Goal: Task Accomplishment & Management: Use online tool/utility

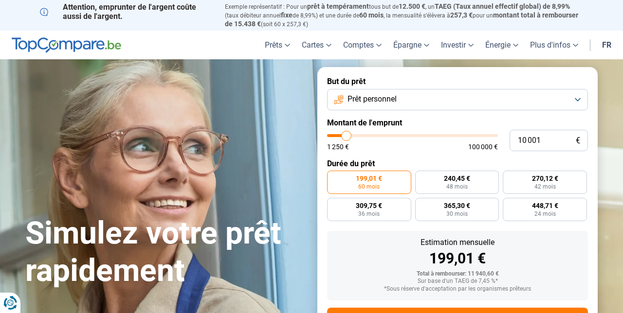
click at [583, 95] on button "Prêt personnel" at bounding box center [457, 99] width 261 height 21
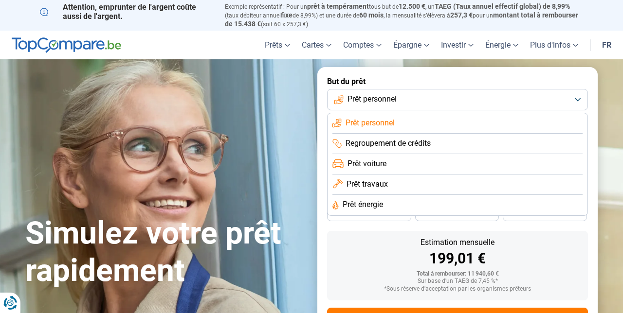
click at [552, 162] on li "Prêt voiture" at bounding box center [457, 164] width 250 height 20
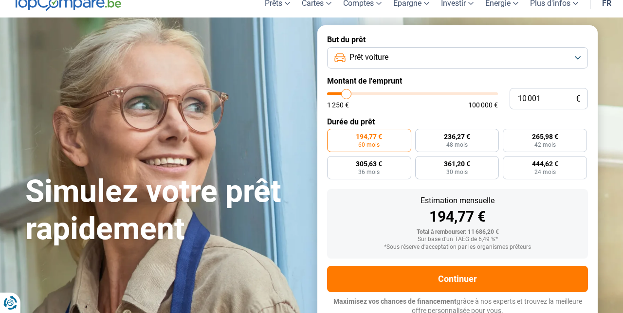
scroll to position [43, 0]
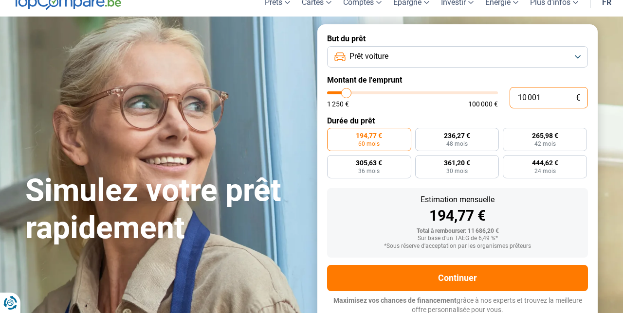
click at [536, 93] on input "10 001" at bounding box center [548, 97] width 78 height 21
type input "1 001"
type input "1250"
type input "100"
type input "1250"
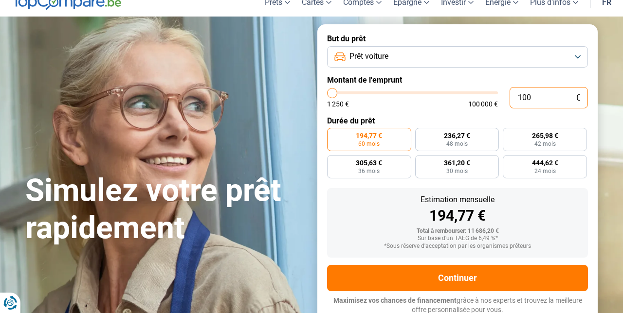
type input "10"
type input "1250"
type input "1"
type input "1250"
type input "0"
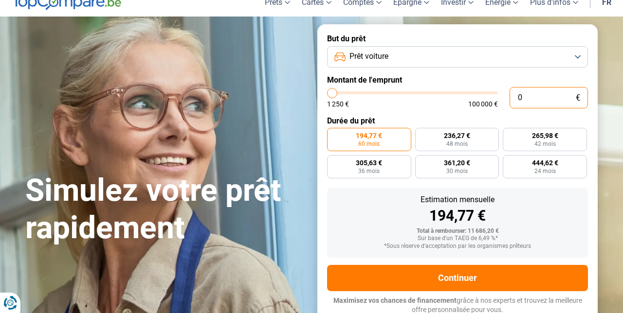
type input "1250"
type input "5"
type input "1250"
type input "53"
type input "1250"
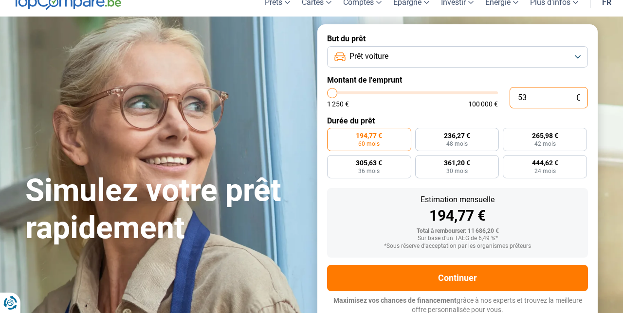
type input "530"
type input "1250"
type input "5 300"
type input "5250"
type input "53 000"
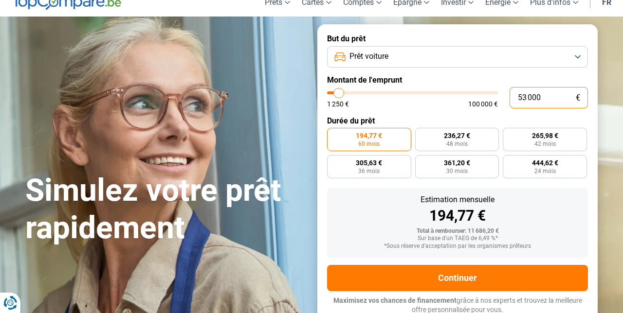
type input "53000"
radio input "false"
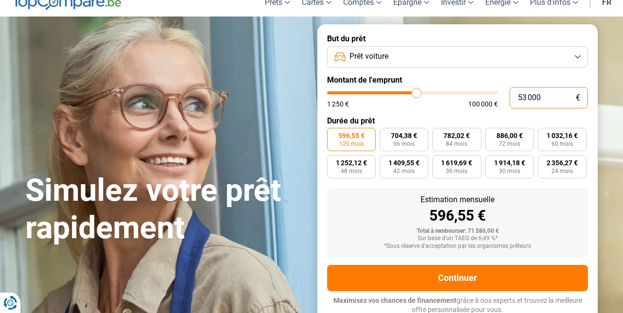
type input "53 000"
click at [612, 67] on section "Simulez votre prêt rapidement Simulez votre prêt rapidement But du prêt Prêt vo…" at bounding box center [311, 175] width 623 height 316
click at [462, 135] on span "782,02 €" at bounding box center [456, 135] width 26 height 7
click at [438, 134] on input "782,02 € 84 mois" at bounding box center [435, 131] width 6 height 6
radio input "true"
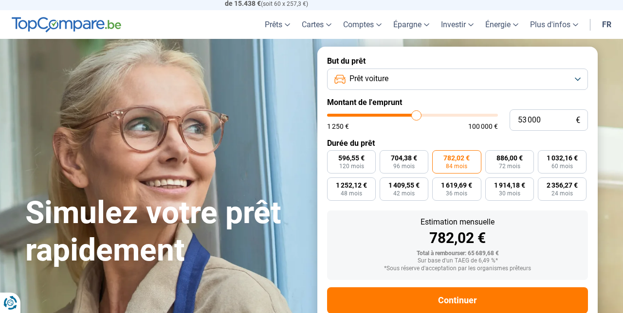
scroll to position [0, 0]
